Goal: Information Seeking & Learning: Learn about a topic

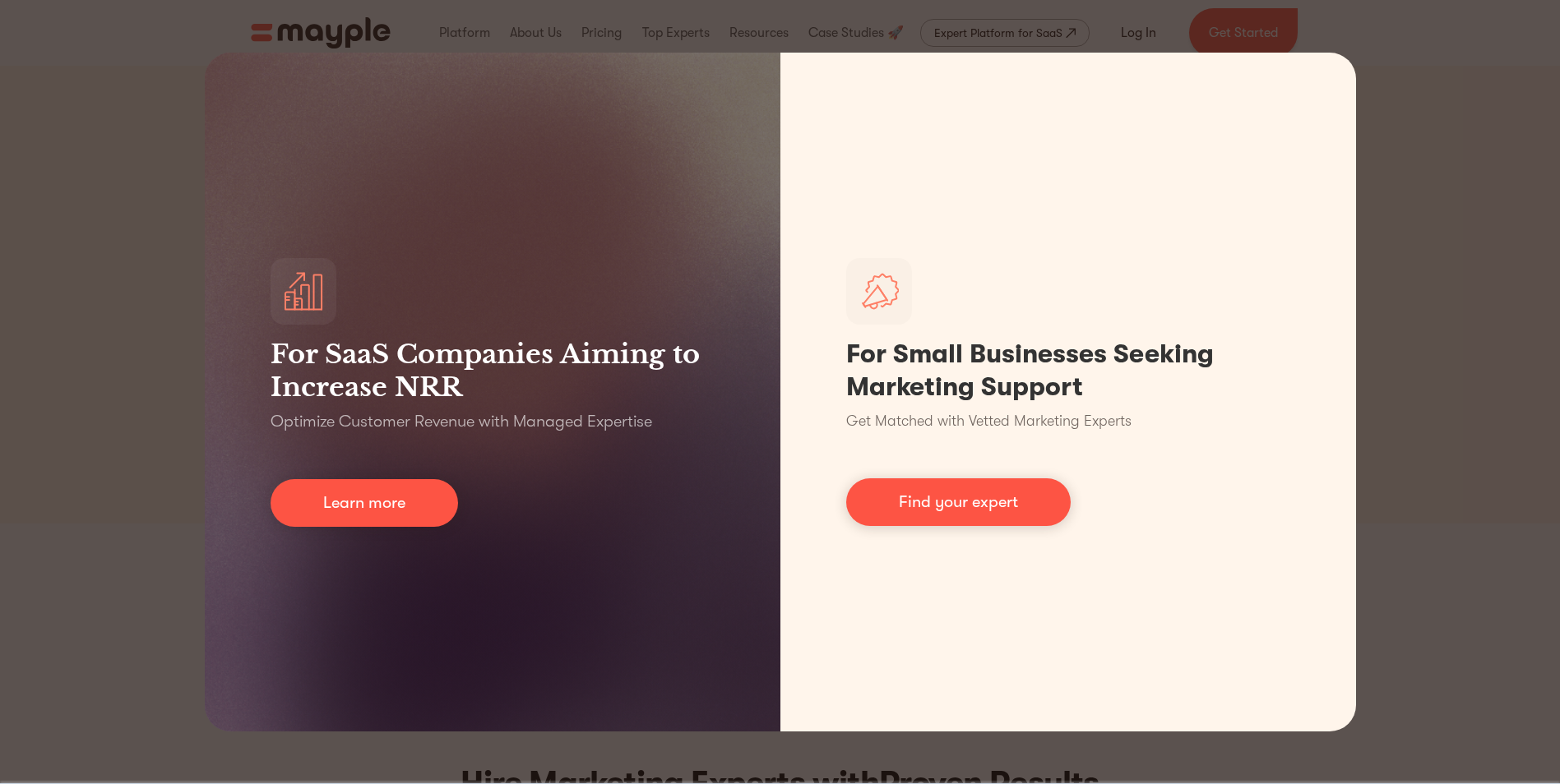
click at [1454, 263] on div "For SaaS Companies Aiming to Increase NRR Optimize Customer Revenue with Manage…" at bounding box center [780, 392] width 1560 height 784
click at [171, 366] on div "For SaaS Companies Aiming to Increase NRR Optimize Customer Revenue with Manage…" at bounding box center [780, 392] width 1560 height 784
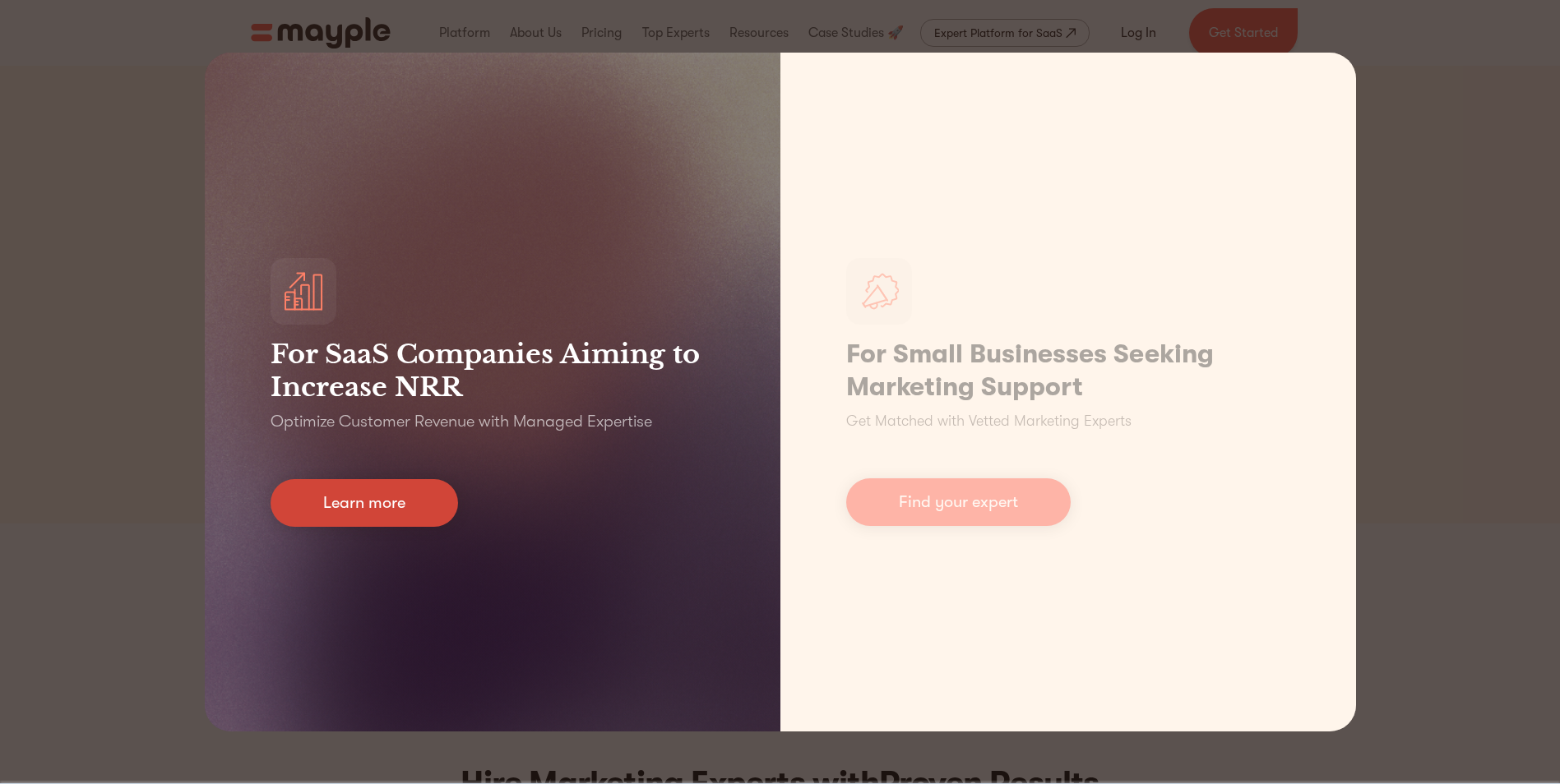
click at [386, 507] on link "Learn more" at bounding box center [364, 502] width 187 height 47
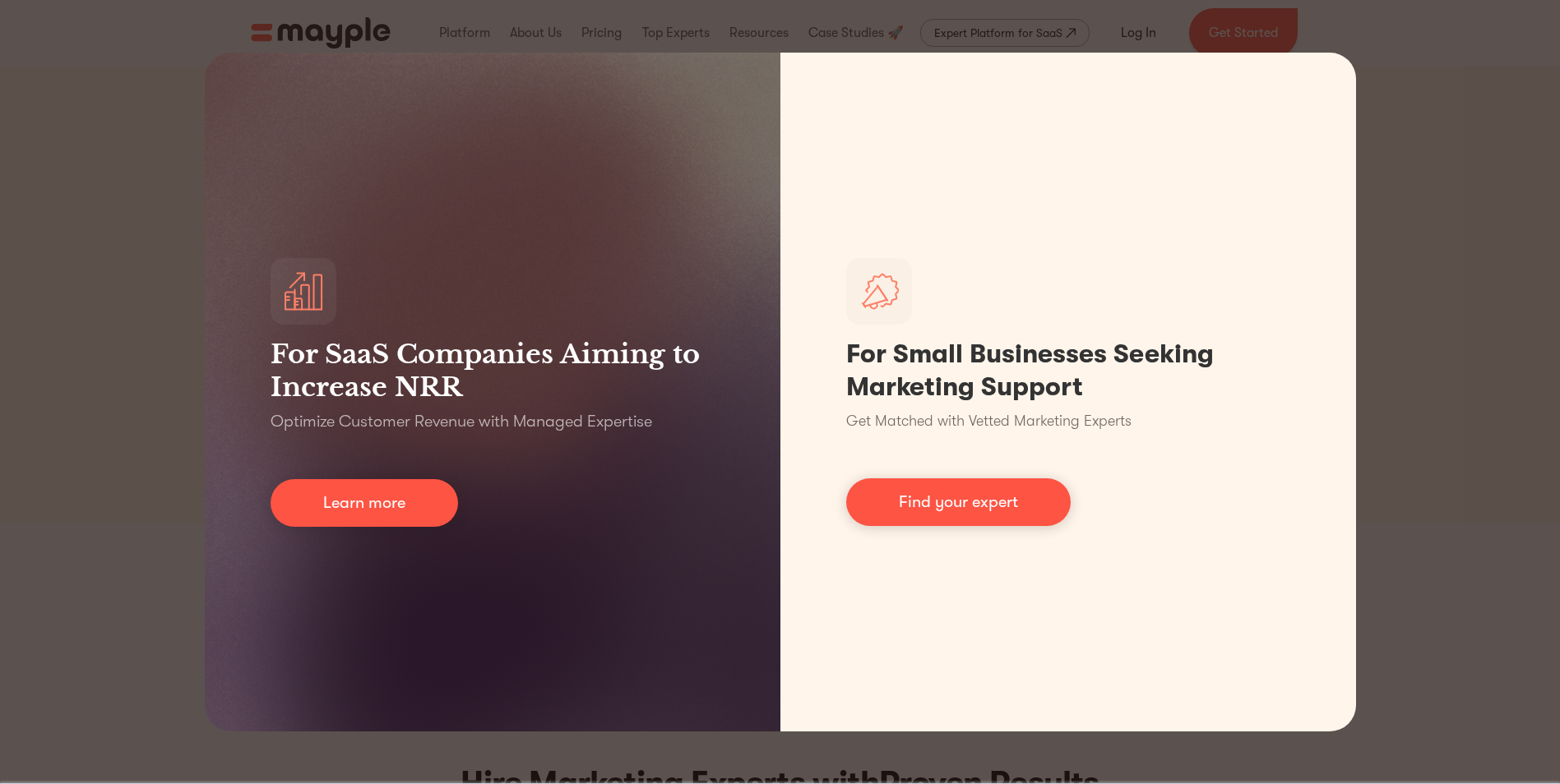
click at [73, 169] on div "For SaaS Companies Aiming to Increase NRR Optimize Customer Revenue with Manage…" at bounding box center [780, 392] width 1560 height 784
click at [1425, 263] on div "For SaaS Companies Aiming to Increase NRR Optimize Customer Revenue with Manage…" at bounding box center [780, 392] width 1560 height 784
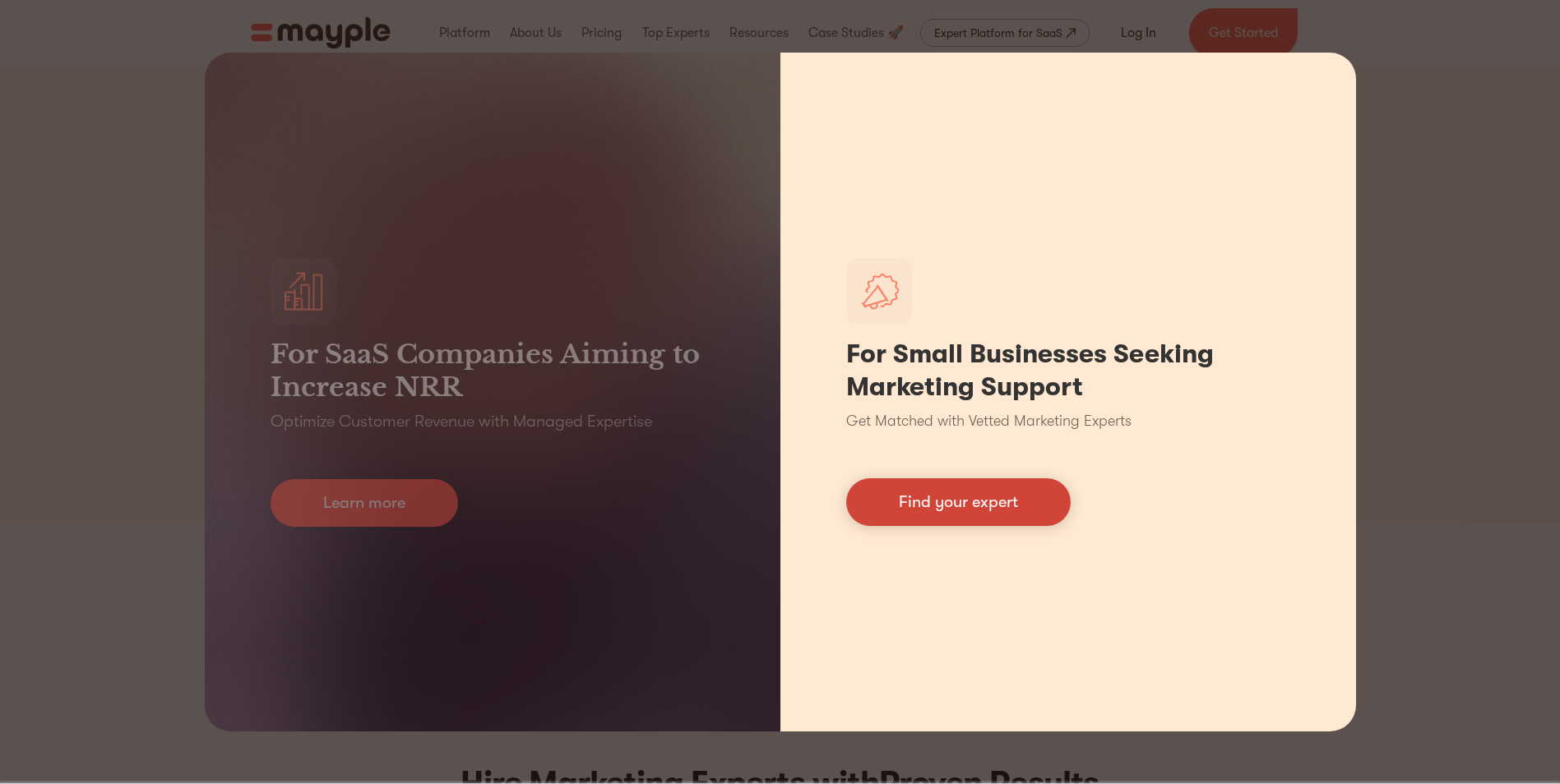
click at [993, 514] on link "Find your expert" at bounding box center [959, 502] width 225 height 47
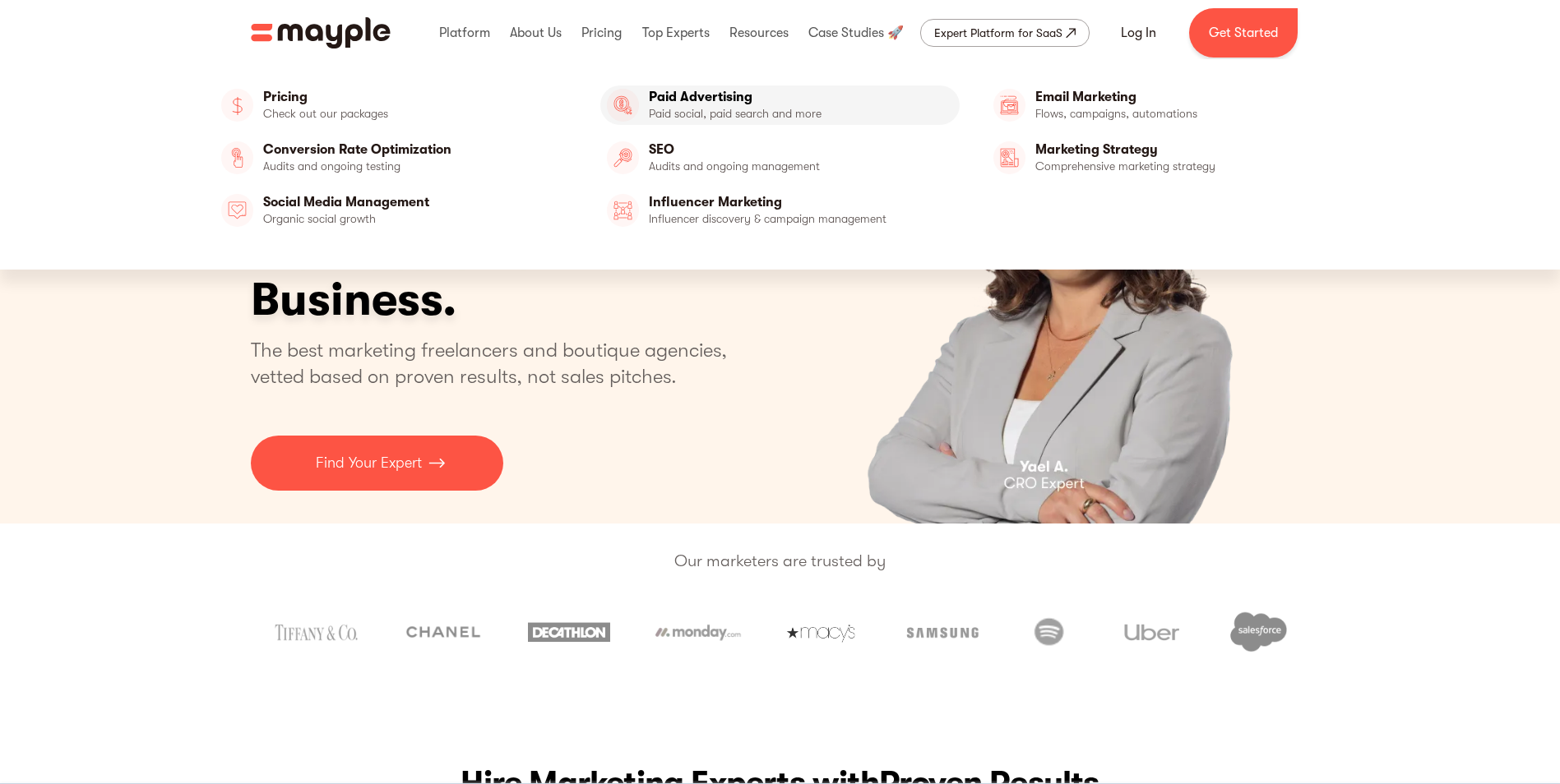
click at [673, 100] on link "Paid Advertising" at bounding box center [780, 105] width 359 height 40
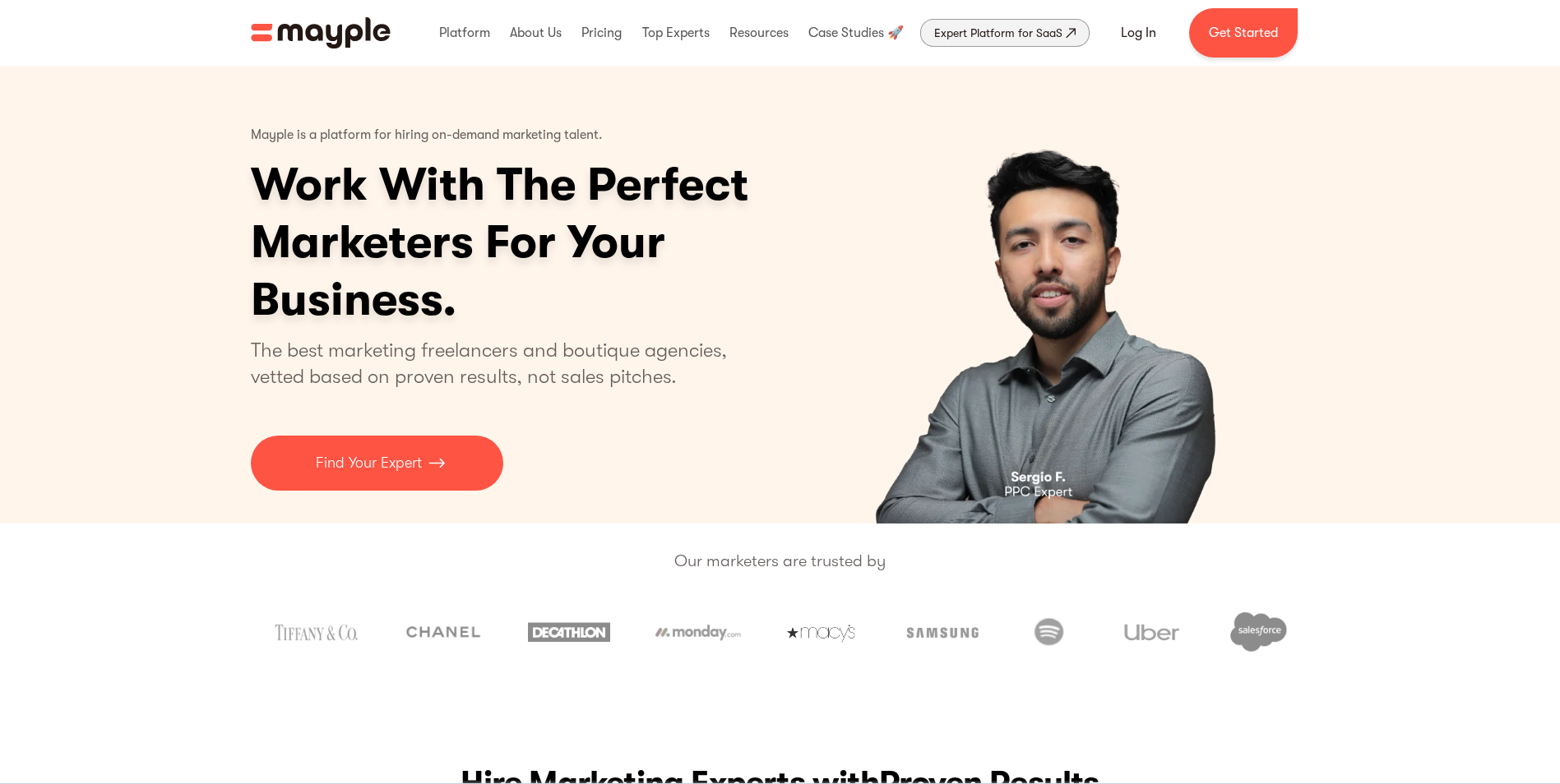
click at [1041, 26] on div "Expert Platform for SaaS" at bounding box center [998, 32] width 128 height 19
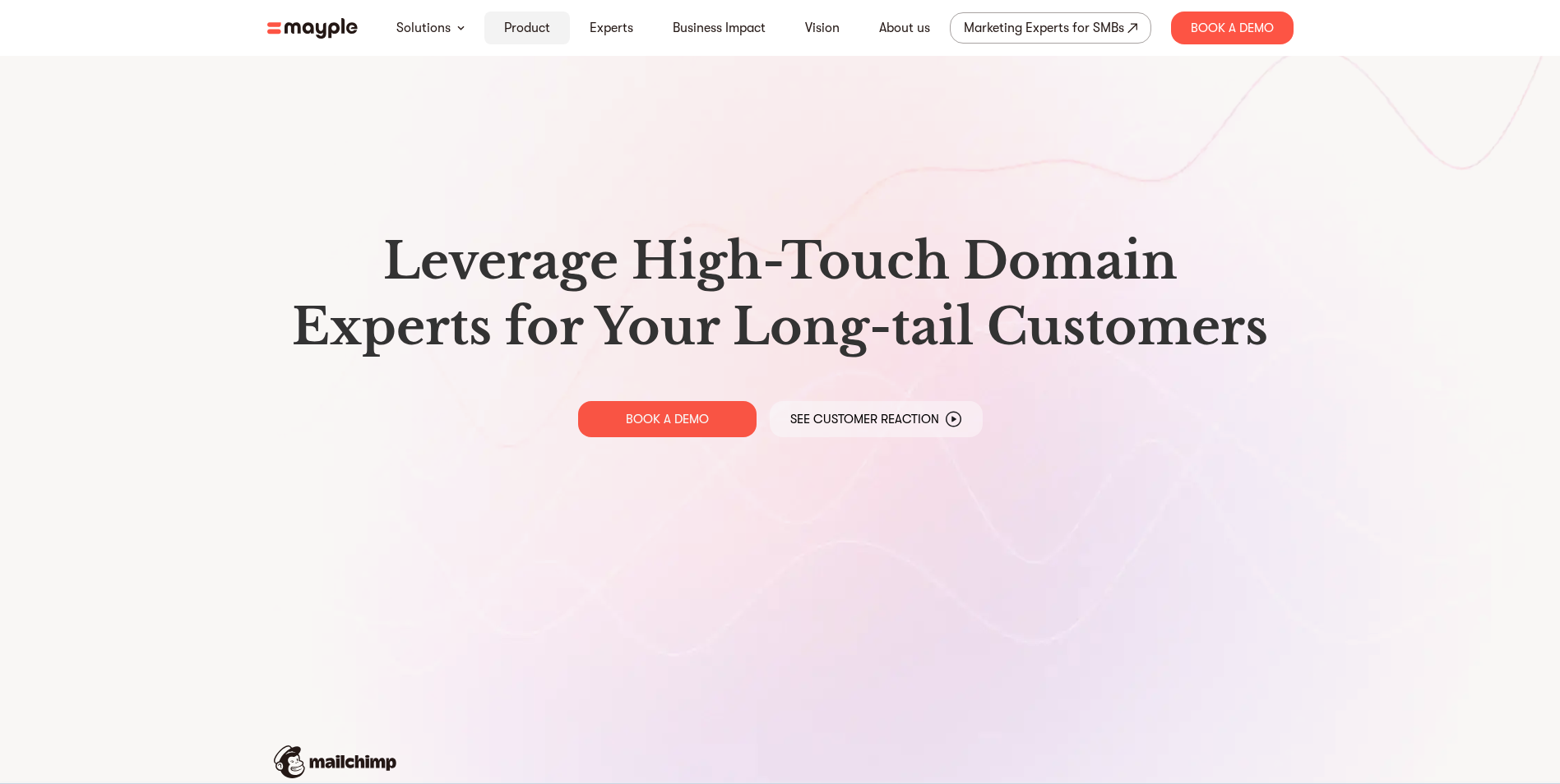
click at [535, 26] on link "Product" at bounding box center [527, 27] width 46 height 19
click at [529, 20] on link "Product" at bounding box center [527, 27] width 46 height 19
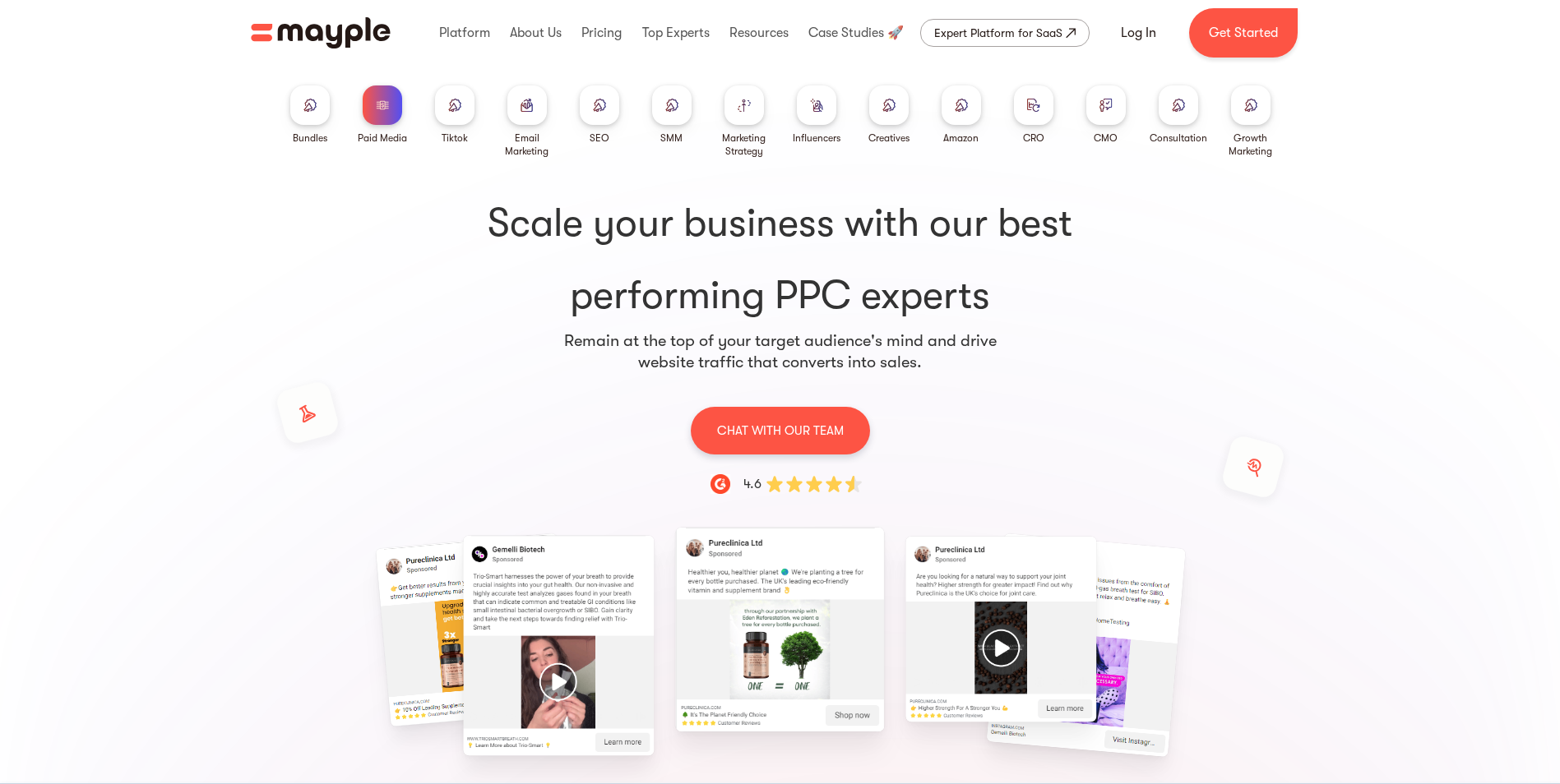
click at [523, 111] on img at bounding box center [527, 104] width 13 height 12
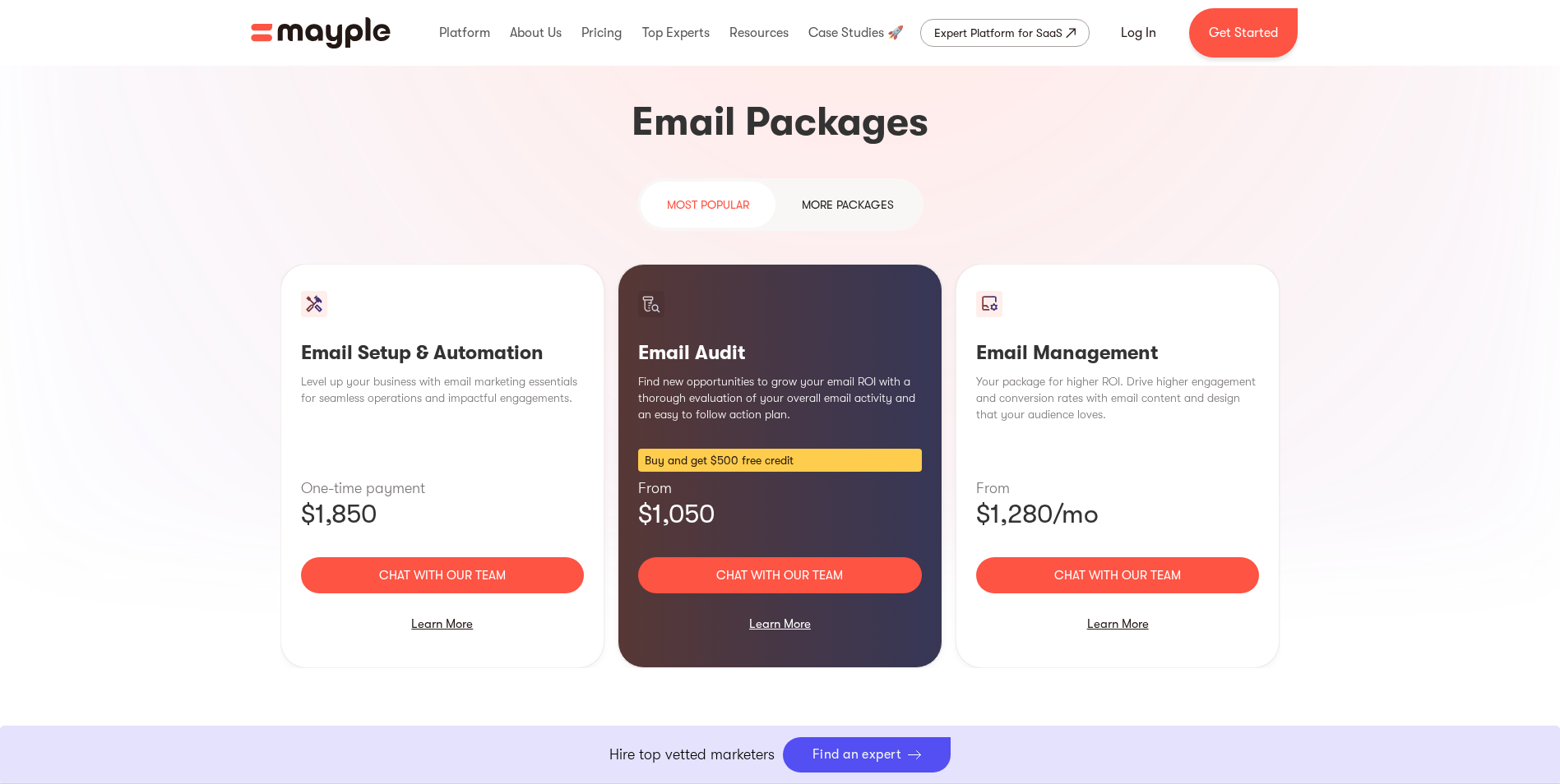
scroll to position [1477, 0]
click at [855, 181] on link "more packages" at bounding box center [847, 204] width 145 height 46
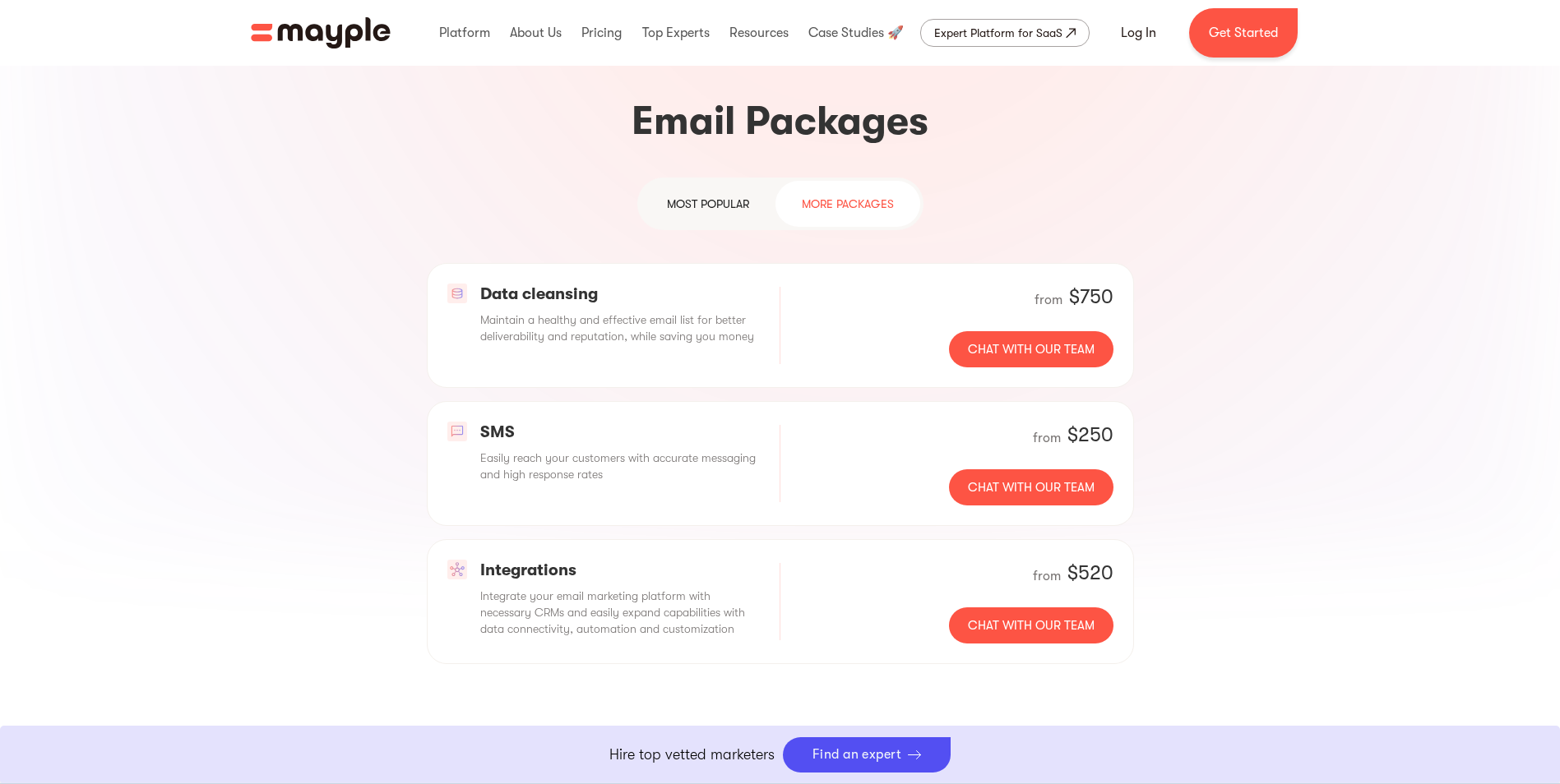
click at [725, 194] on div "most popular" at bounding box center [707, 203] width 83 height 19
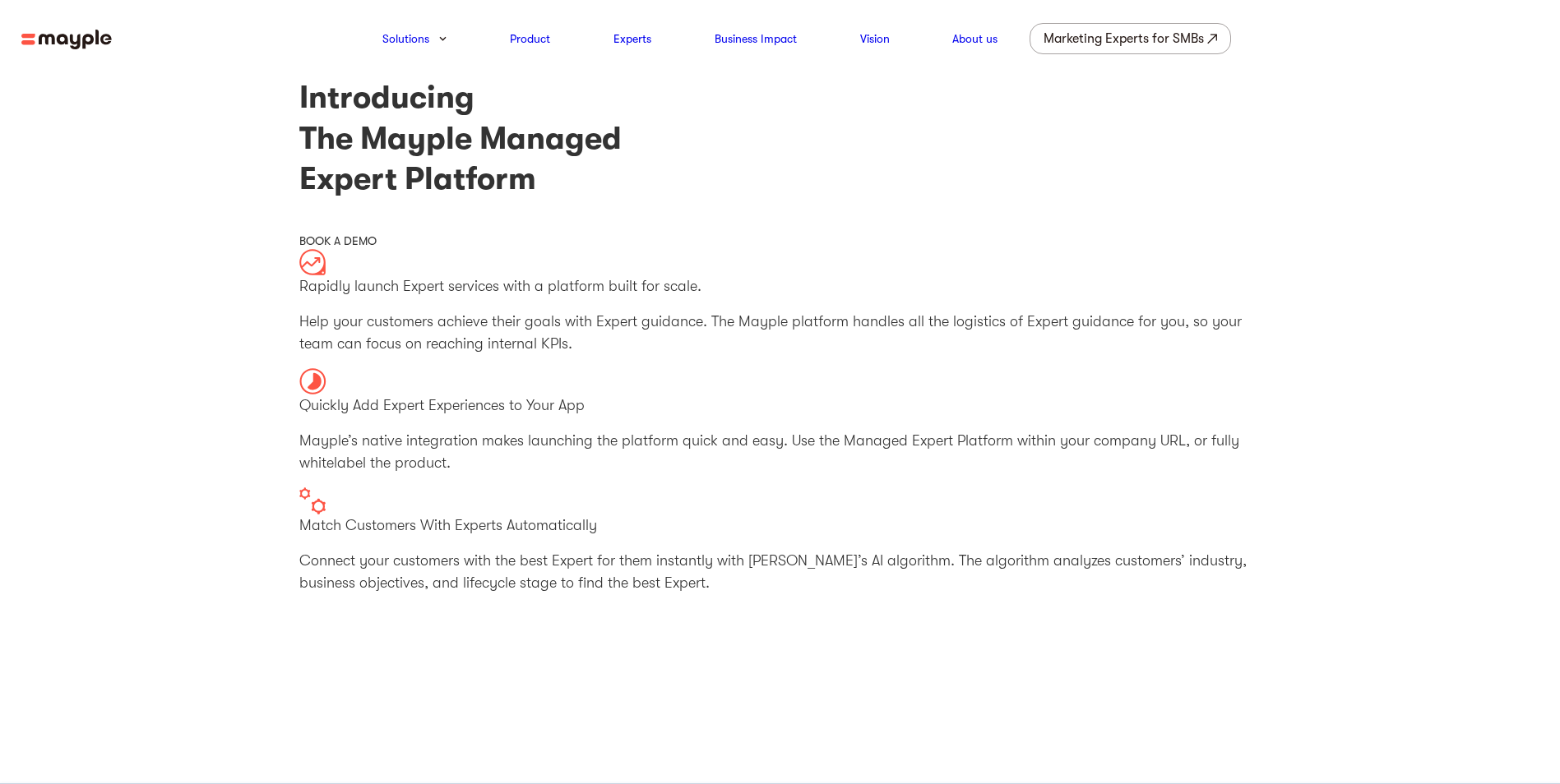
click at [90, 49] on nav "Solutions Product Experts Business Impact Vision About us Marketing Experts for…" at bounding box center [780, 38] width 1560 height 77
click at [85, 42] on img at bounding box center [66, 40] width 90 height 20
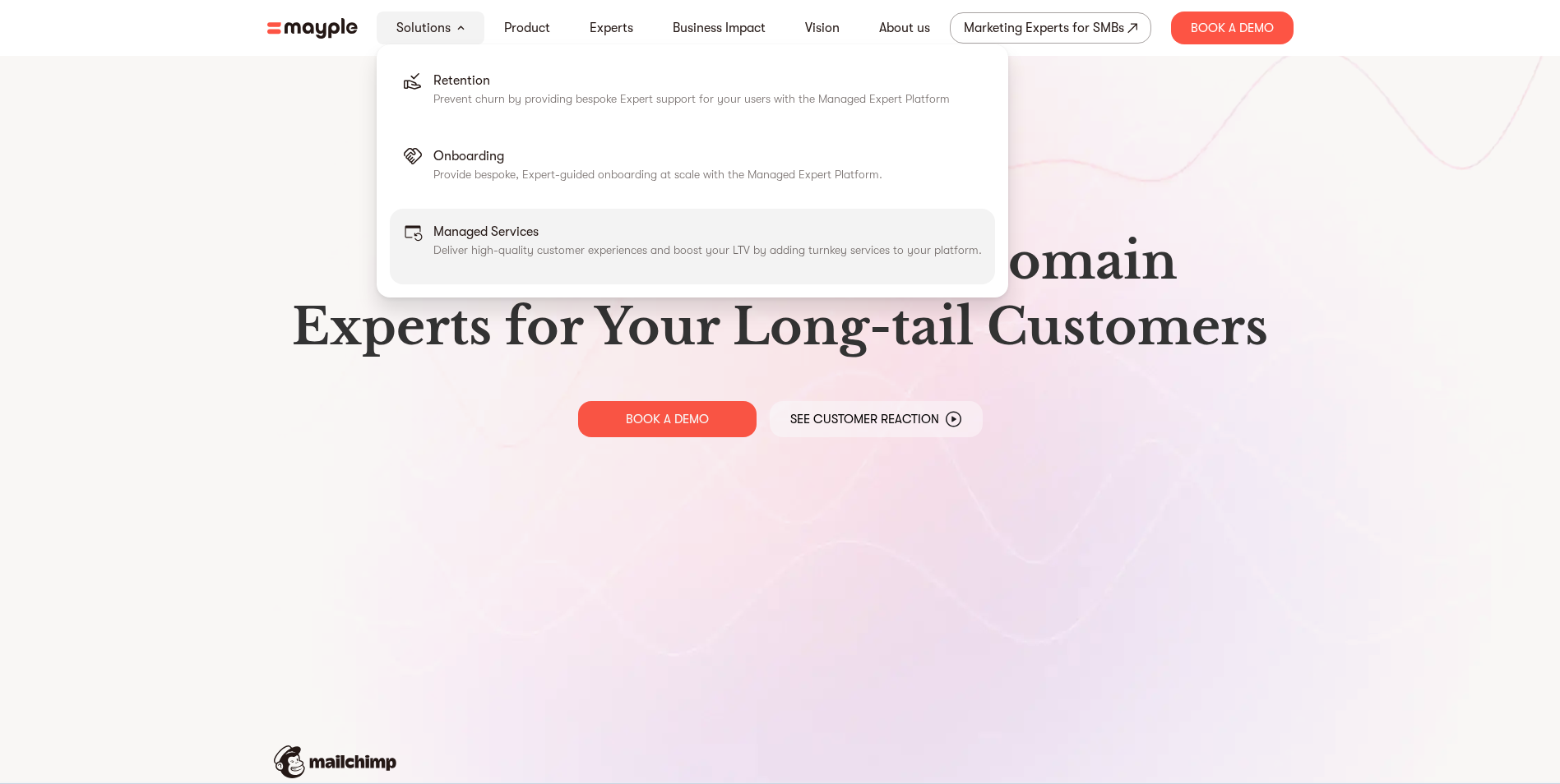
click at [544, 241] on p "Managed Services" at bounding box center [707, 231] width 548 height 19
